Goal: Task Accomplishment & Management: Use online tool/utility

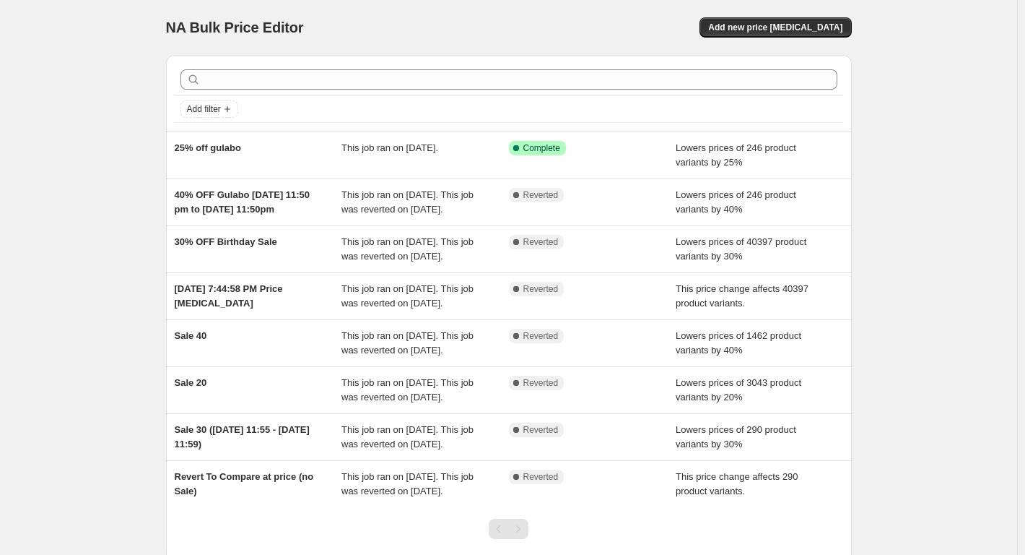
click at [765, 40] on div "NA Bulk Price Editor. This page is ready NA Bulk Price Editor Add new price [ME…" at bounding box center [509, 27] width 686 height 55
click at [766, 34] on button "Add new price [MEDICAL_DATA]" at bounding box center [776, 27] width 152 height 20
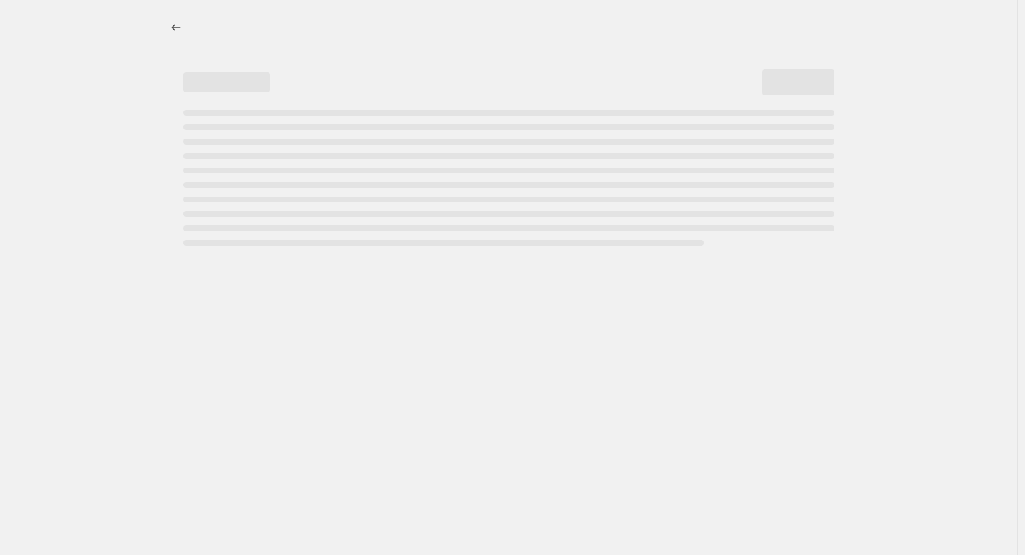
select select "percentage"
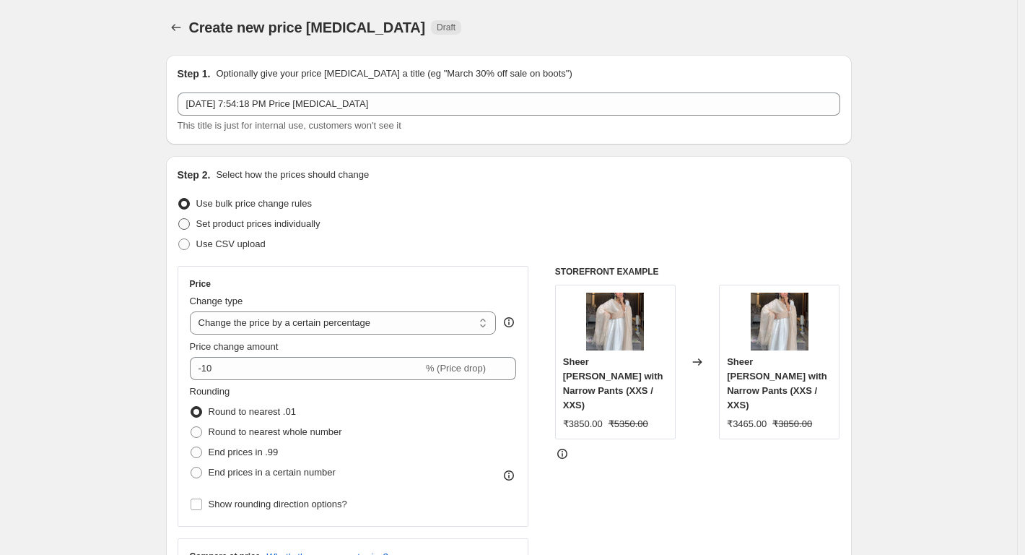
click at [196, 222] on label "Set product prices individually" at bounding box center [249, 224] width 143 height 20
click at [179, 219] on input "Set product prices individually" at bounding box center [178, 218] width 1 height 1
radio input "true"
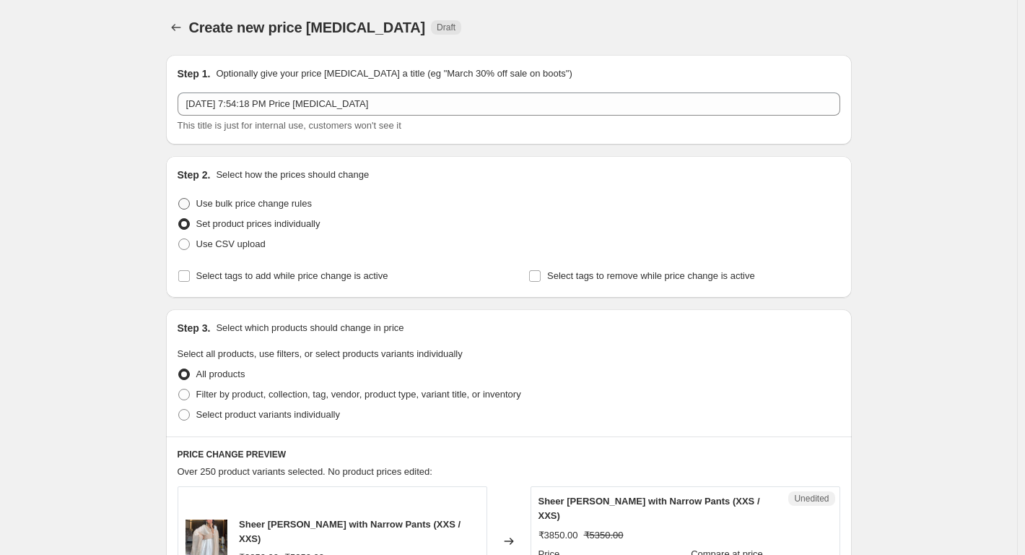
click at [217, 204] on span "Use bulk price change rules" at bounding box center [254, 203] width 116 height 11
click at [179, 199] on input "Use bulk price change rules" at bounding box center [178, 198] width 1 height 1
radio input "true"
select select "percentage"
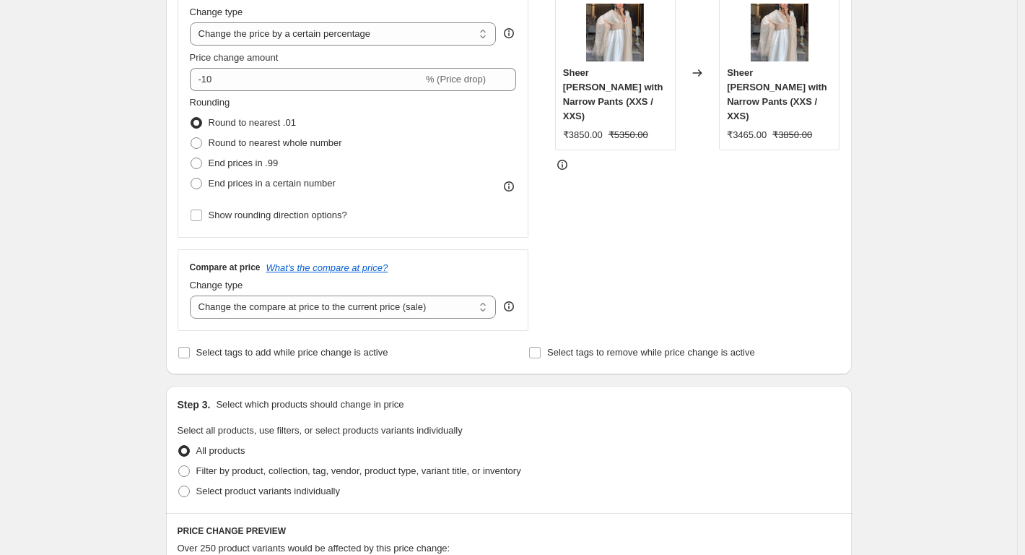
scroll to position [361, 0]
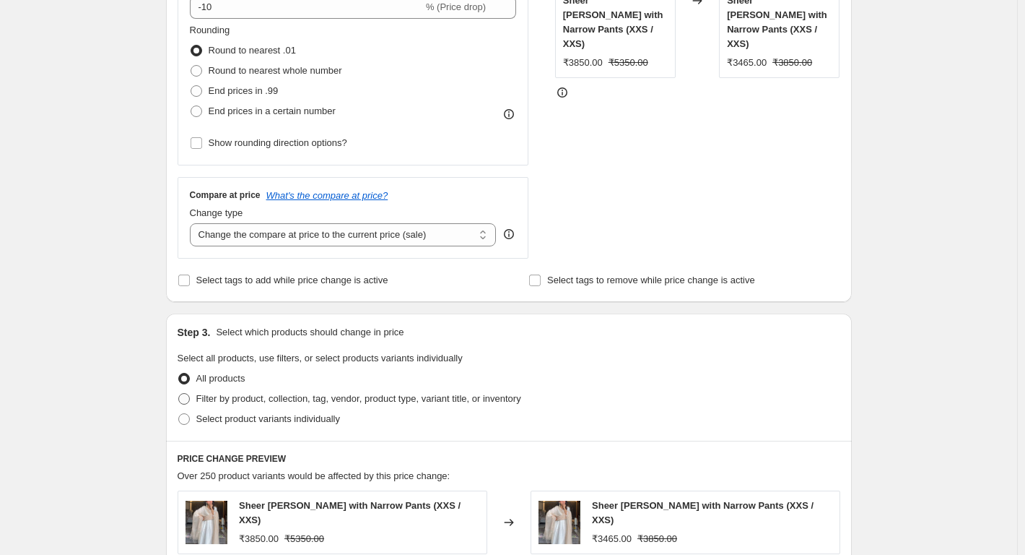
click at [274, 394] on span "Filter by product, collection, tag, vendor, product type, variant title, or inv…" at bounding box center [358, 398] width 325 height 11
click at [179, 394] on input "Filter by product, collection, tag, vendor, product type, variant title, or inv…" at bounding box center [178, 393] width 1 height 1
radio input "true"
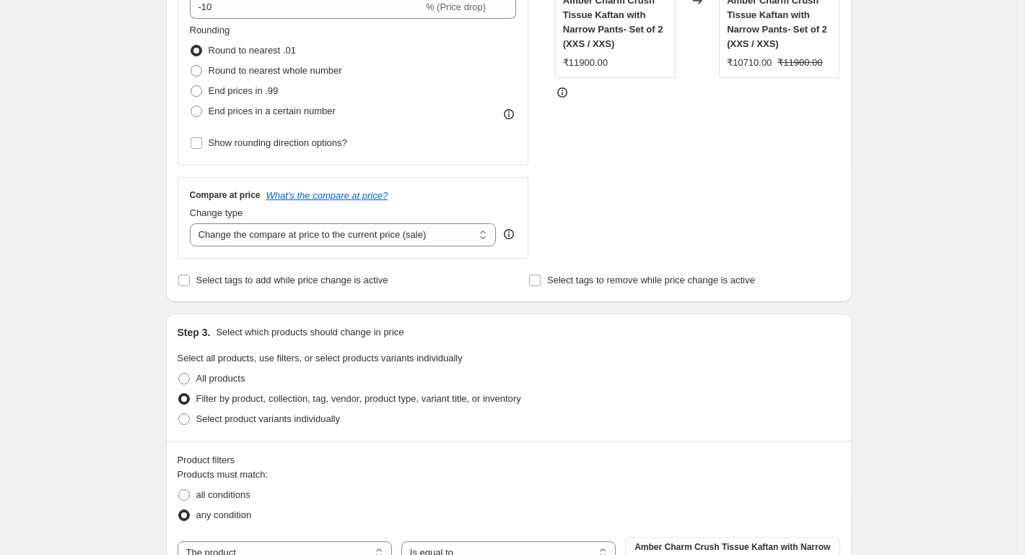
scroll to position [433, 0]
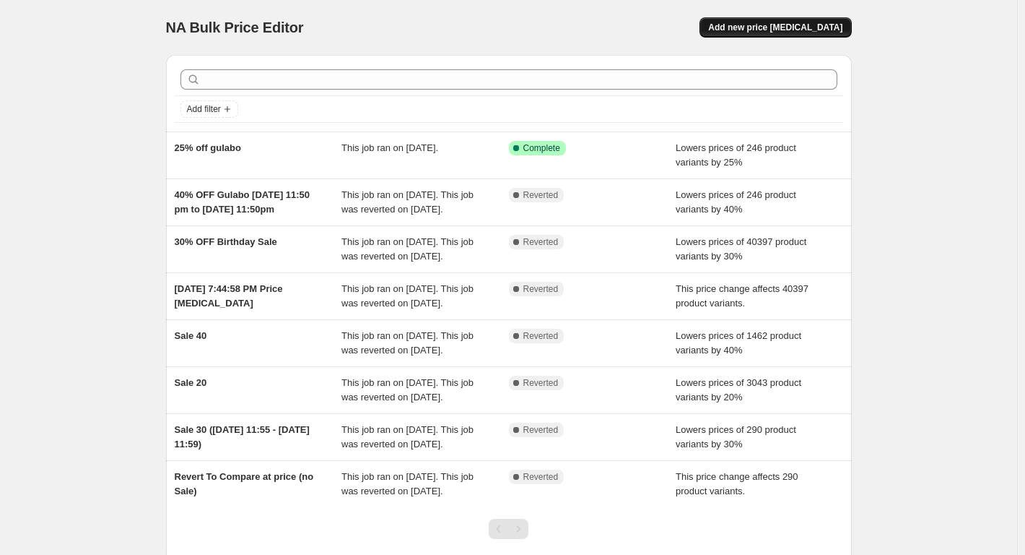
click at [771, 31] on span "Add new price [MEDICAL_DATA]" at bounding box center [775, 28] width 134 height 12
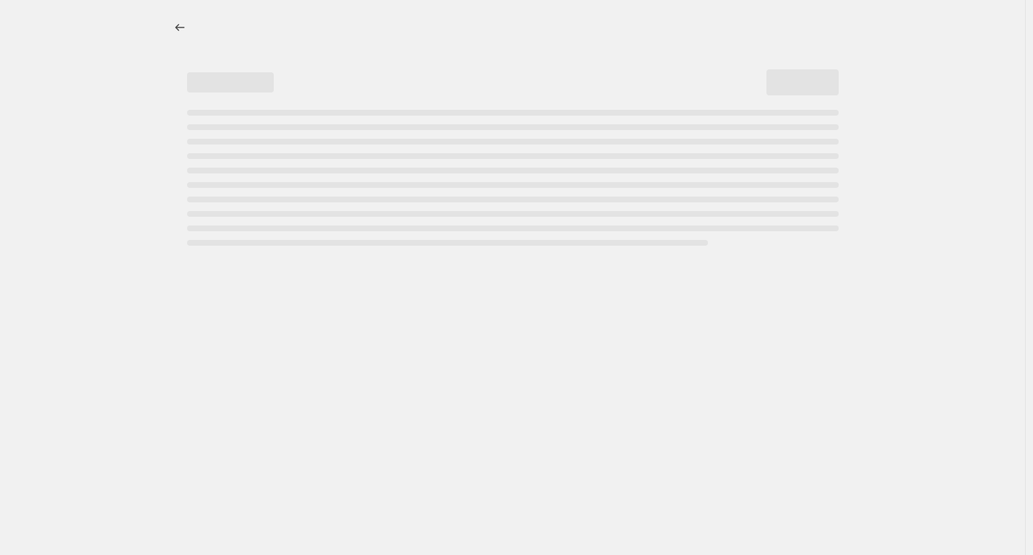
select select "percentage"
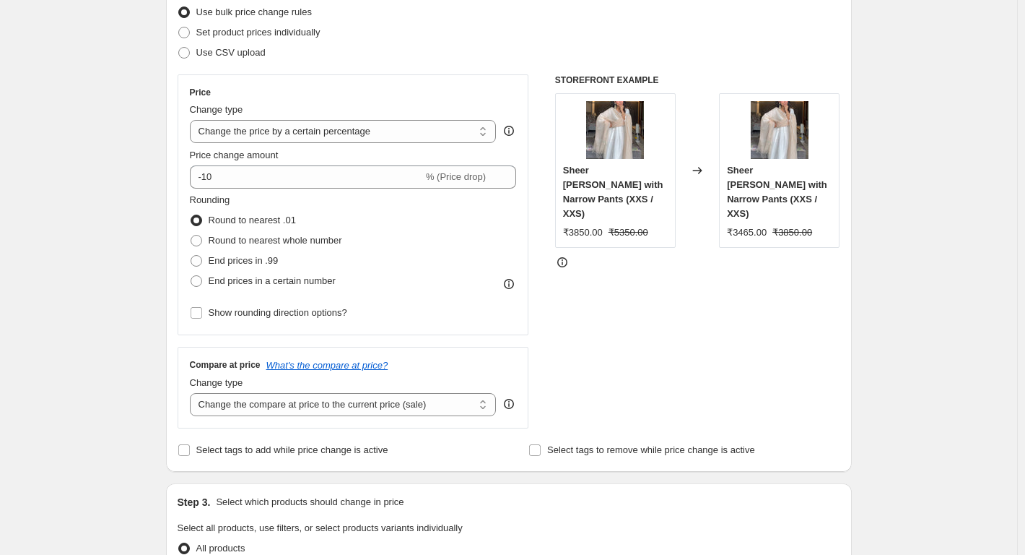
scroll to position [217, 0]
